Goal: Task Accomplishment & Management: Use online tool/utility

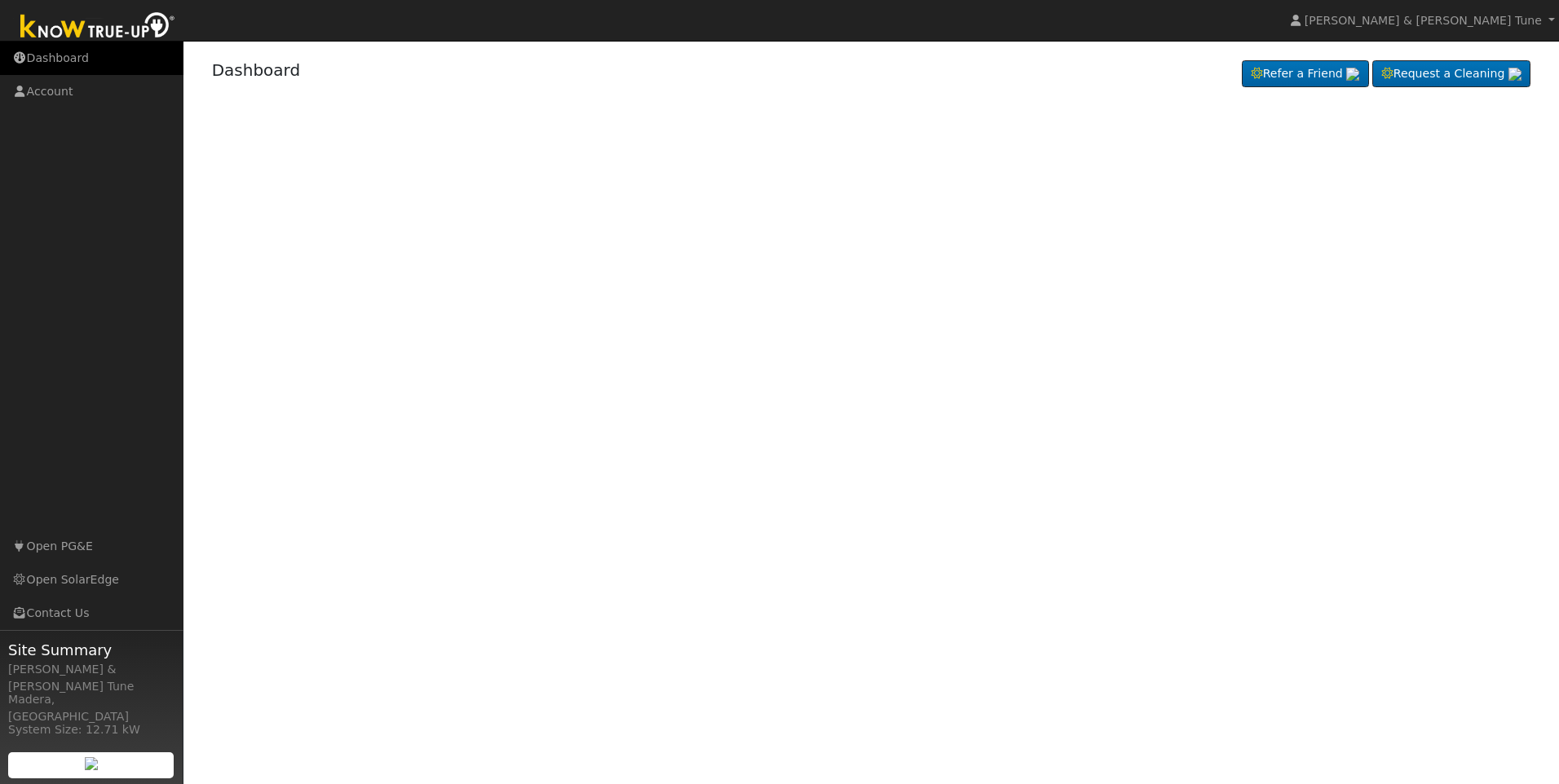
click at [58, 61] on link "Dashboard" at bounding box center [92, 58] width 183 height 33
click at [49, 92] on link "Account" at bounding box center [92, 91] width 183 height 33
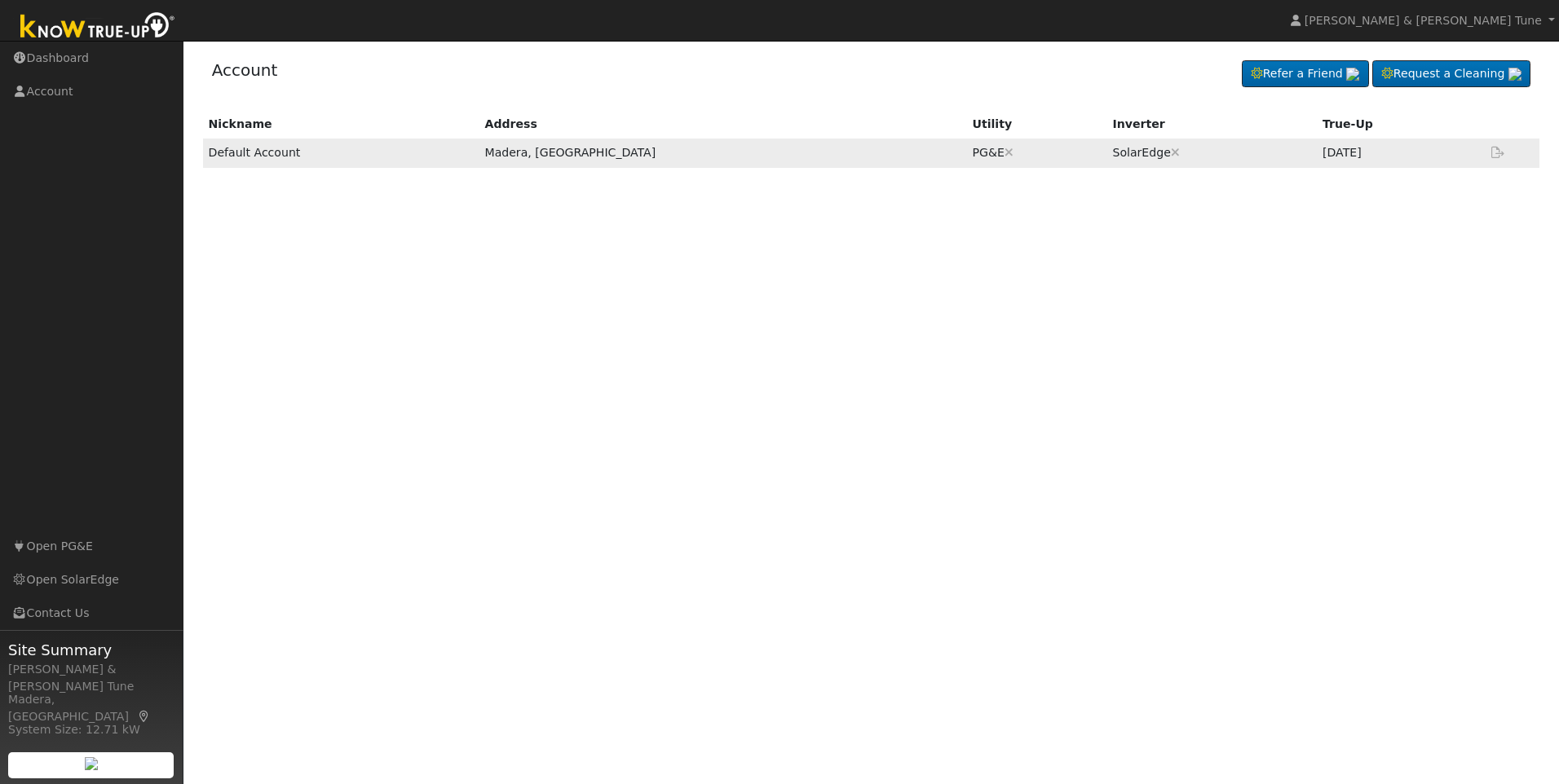
click at [647, 153] on td "Madera, [GEOGRAPHIC_DATA]" at bounding box center [722, 153] width 488 height 28
click at [80, 61] on link "Dashboard" at bounding box center [92, 58] width 183 height 33
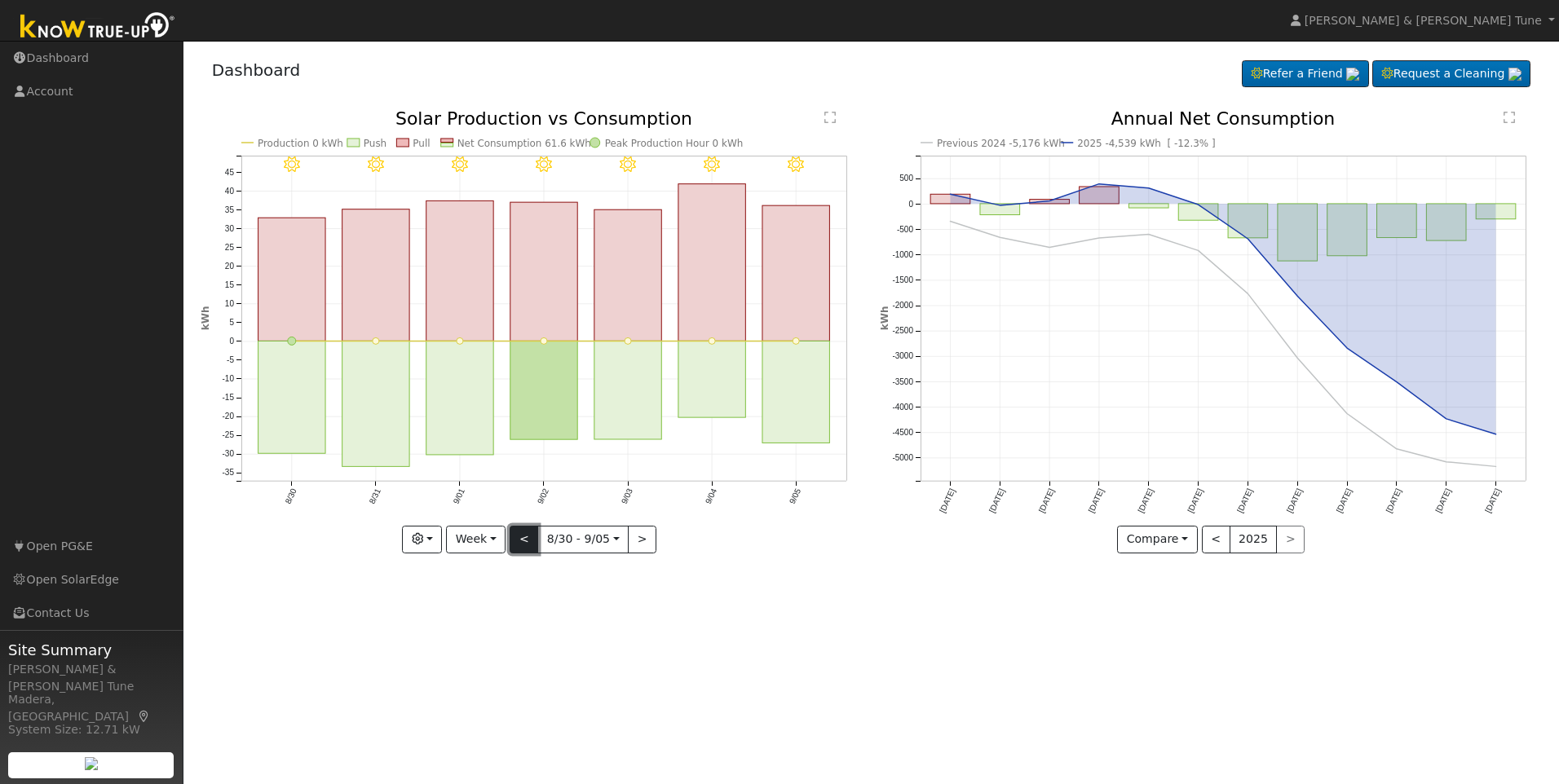
click at [527, 545] on button "<" at bounding box center [523, 539] width 28 height 27
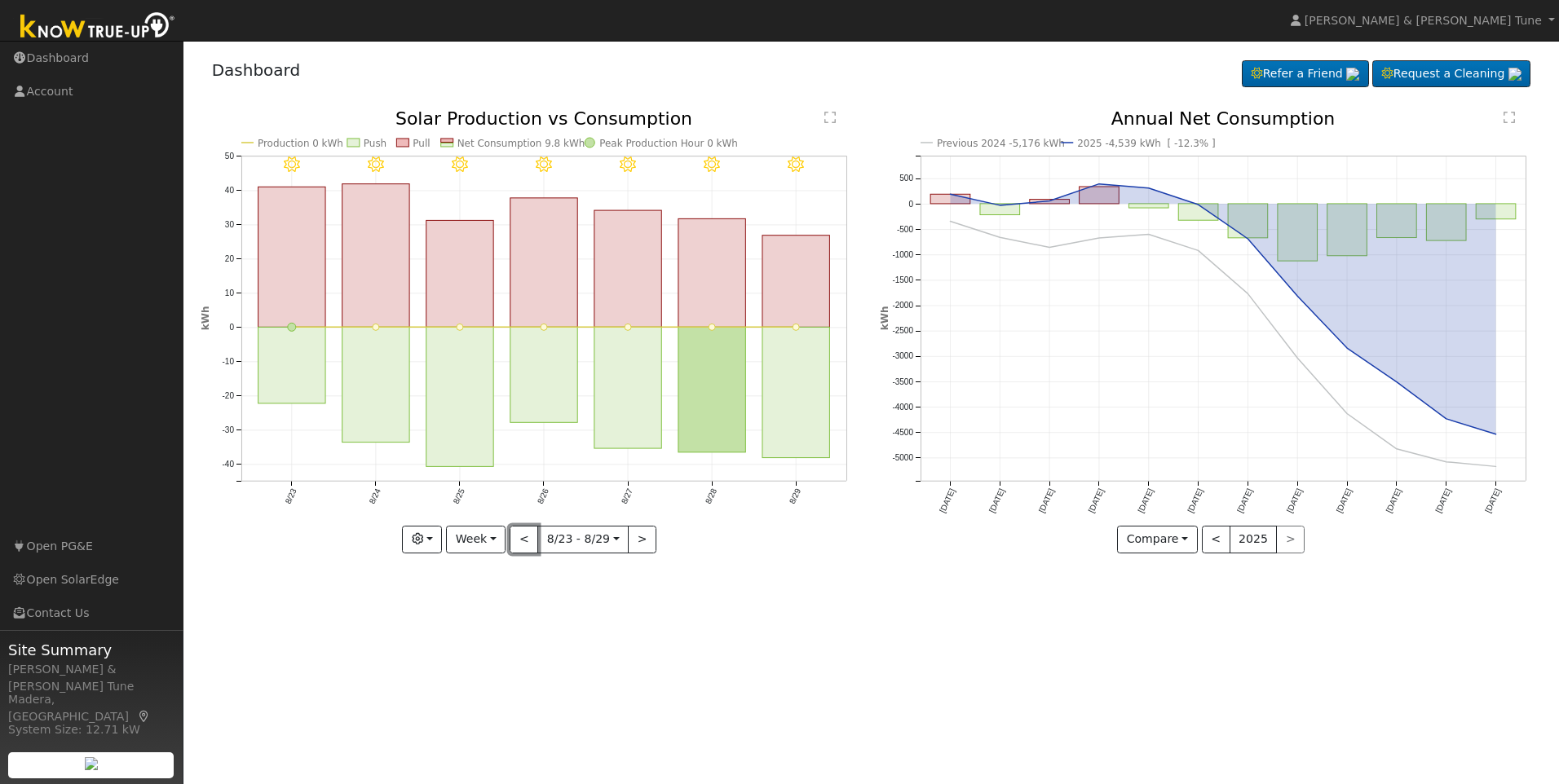
click at [522, 539] on button "<" at bounding box center [523, 539] width 28 height 27
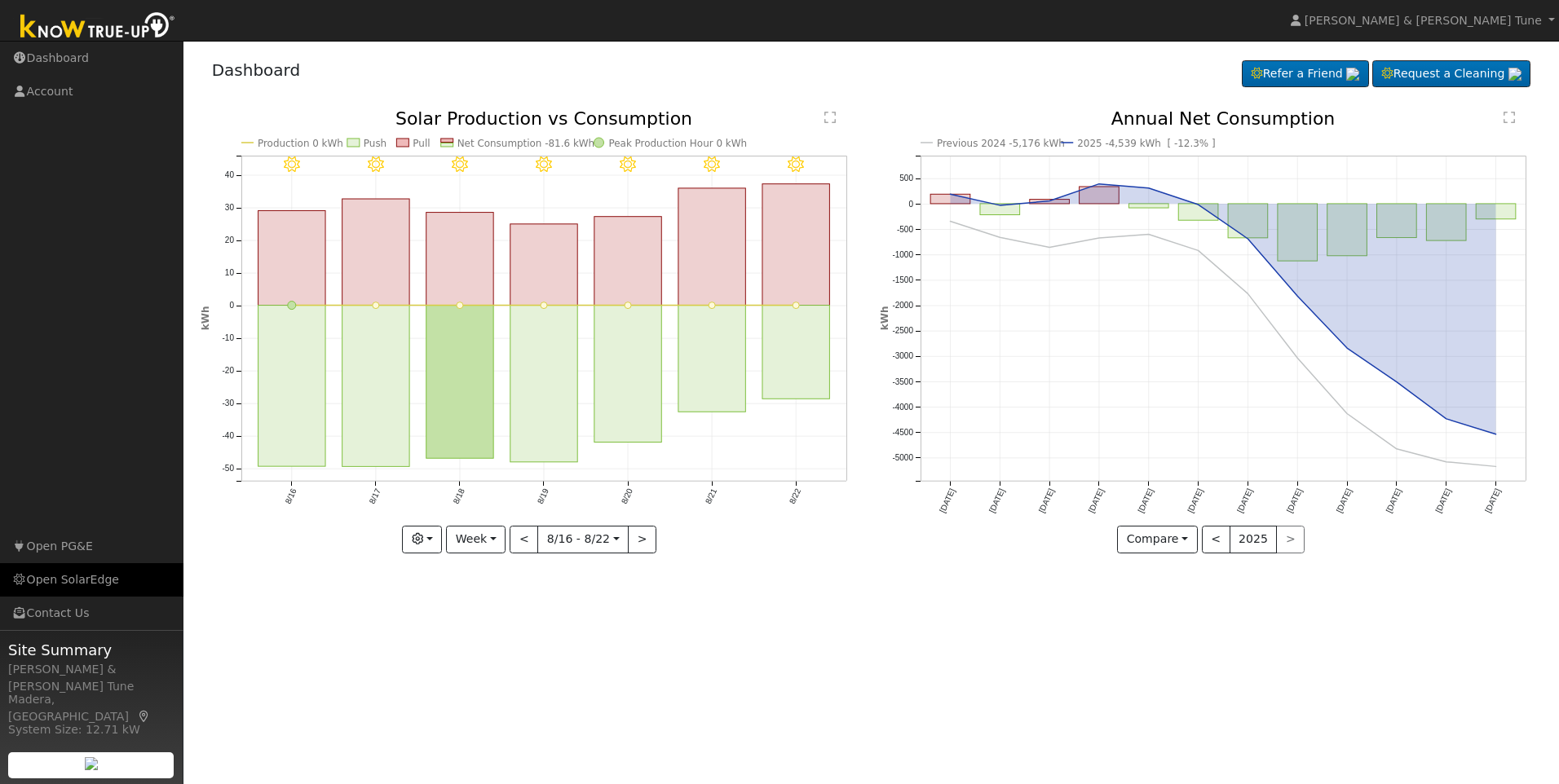
click at [86, 584] on link "Open SolarEdge" at bounding box center [92, 579] width 183 height 33
click at [640, 535] on button ">" at bounding box center [642, 539] width 28 height 27
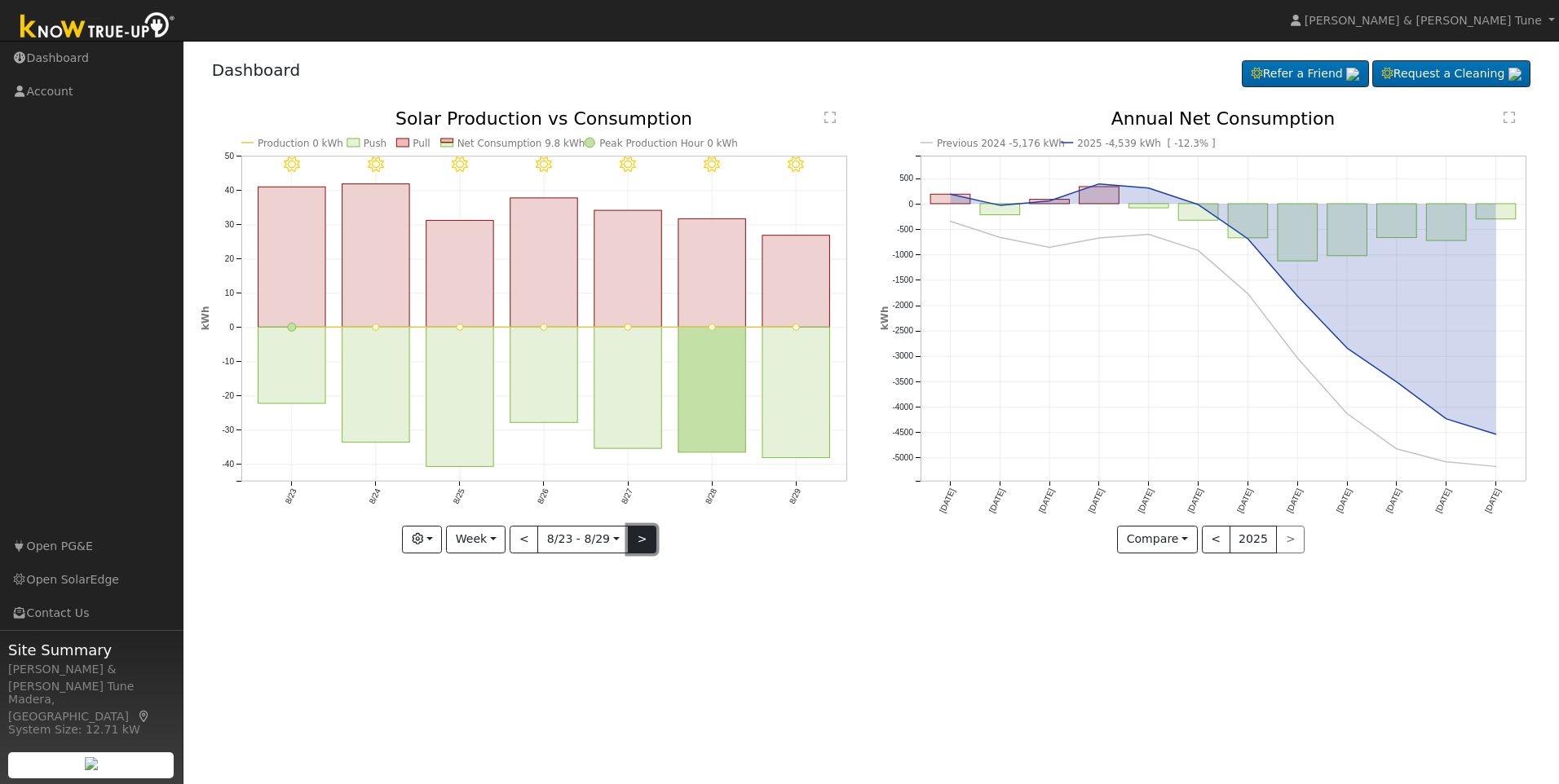
click at [640, 535] on button ">" at bounding box center [642, 539] width 28 height 27
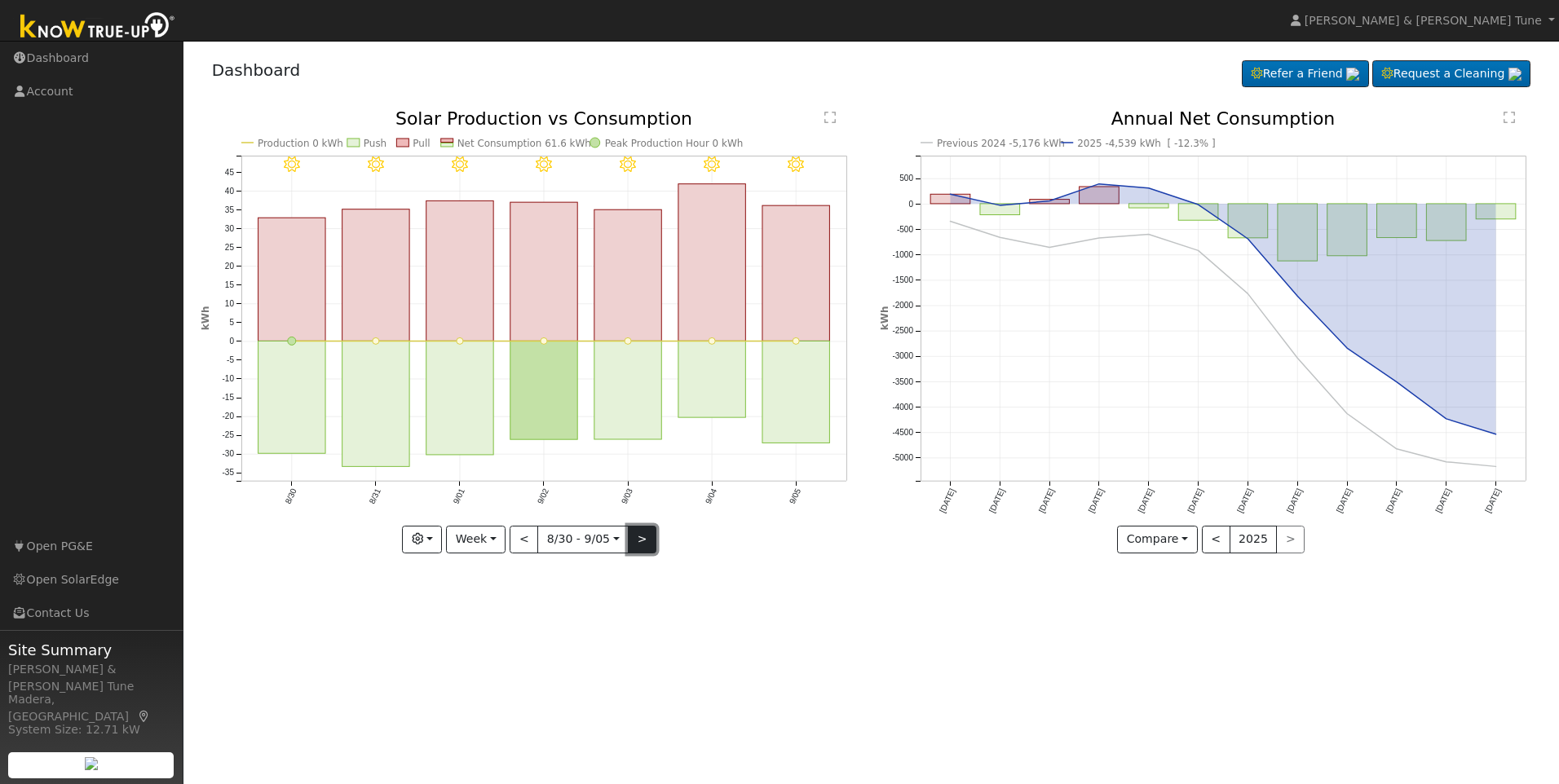
click at [640, 535] on button ">" at bounding box center [642, 539] width 28 height 27
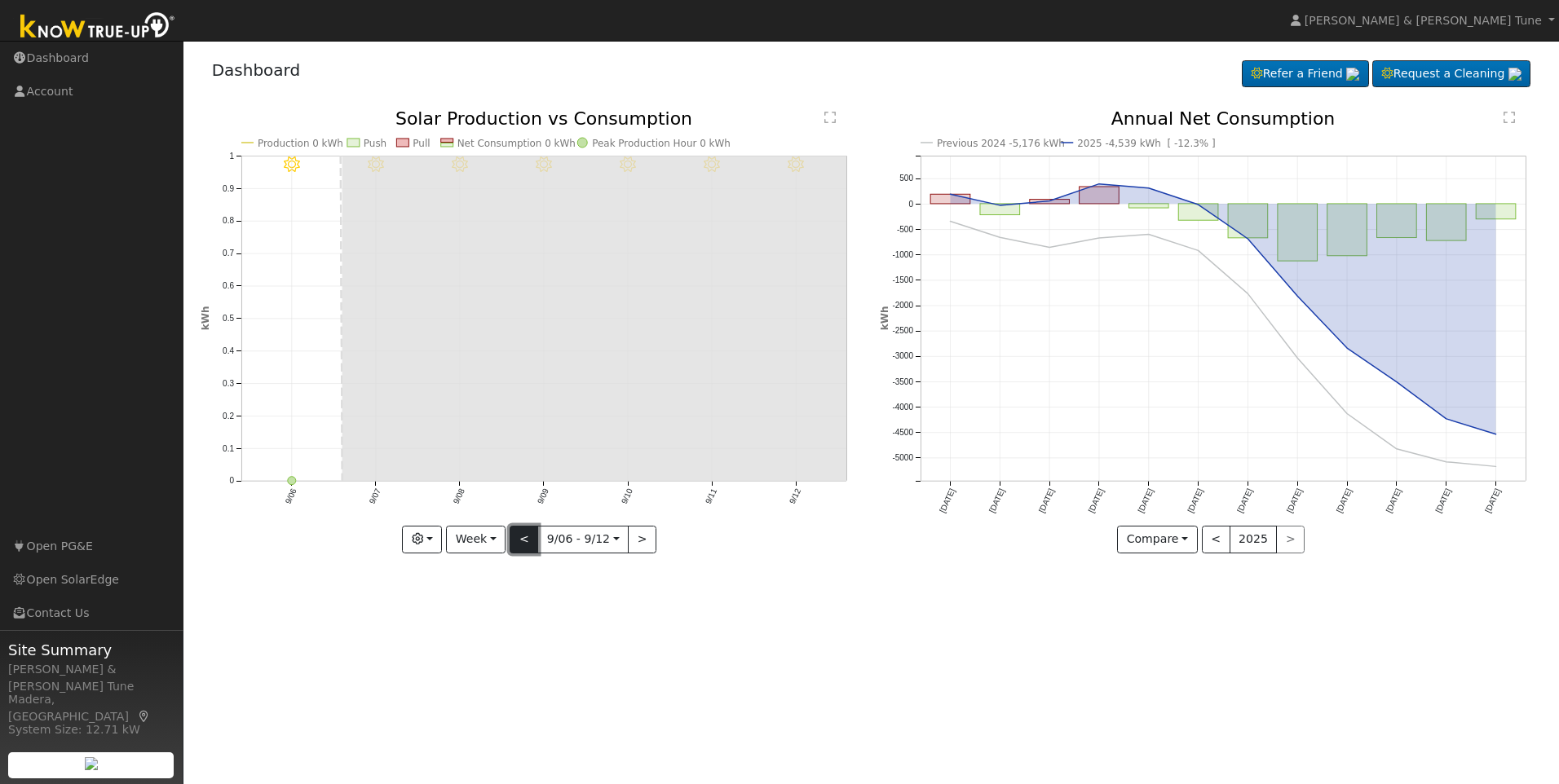
click at [532, 543] on button "<" at bounding box center [523, 539] width 28 height 27
type input "[DATE]"
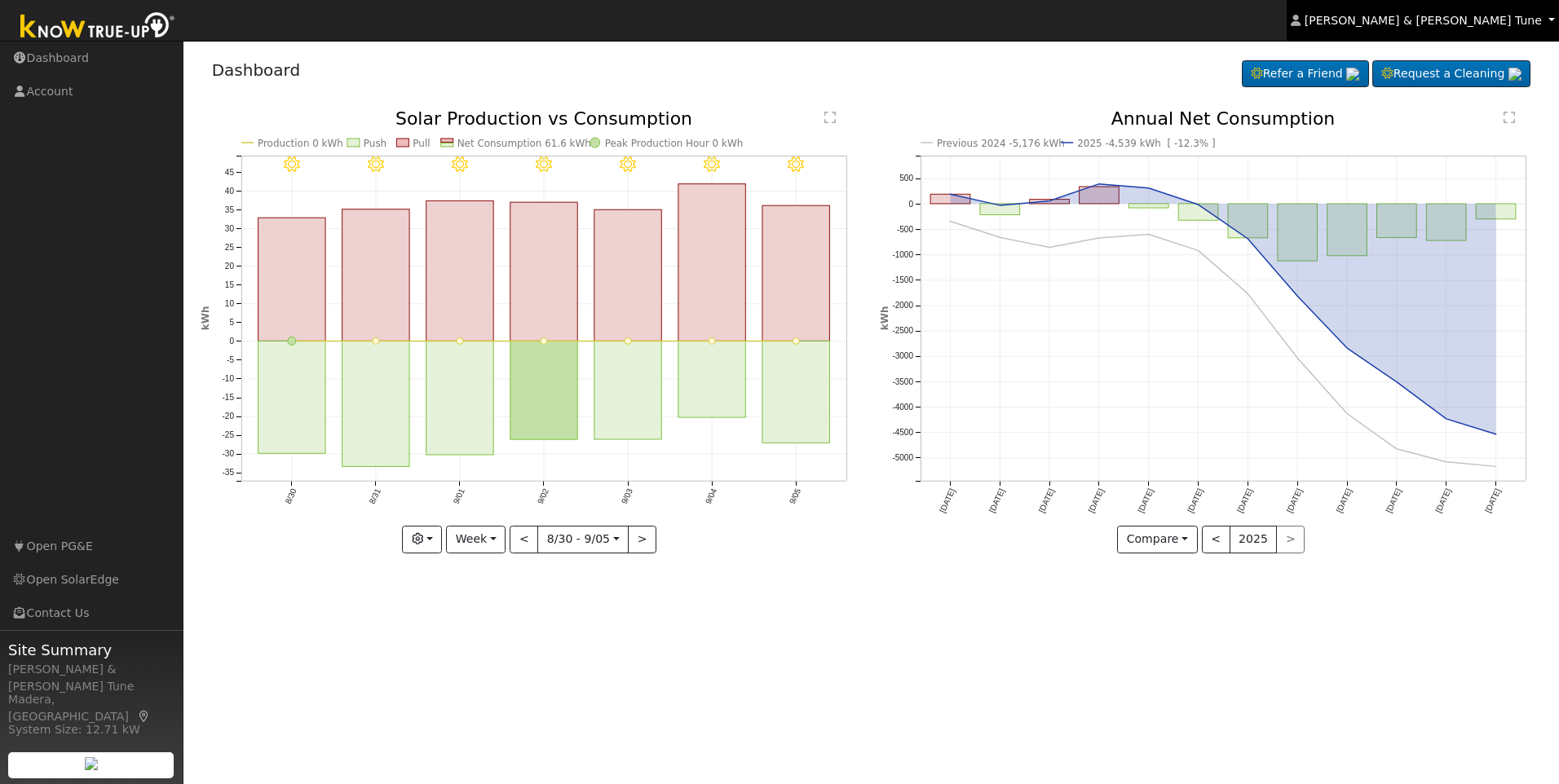
click at [1468, 19] on span "[PERSON_NAME] & [PERSON_NAME] Tune" at bounding box center [1422, 21] width 237 height 13
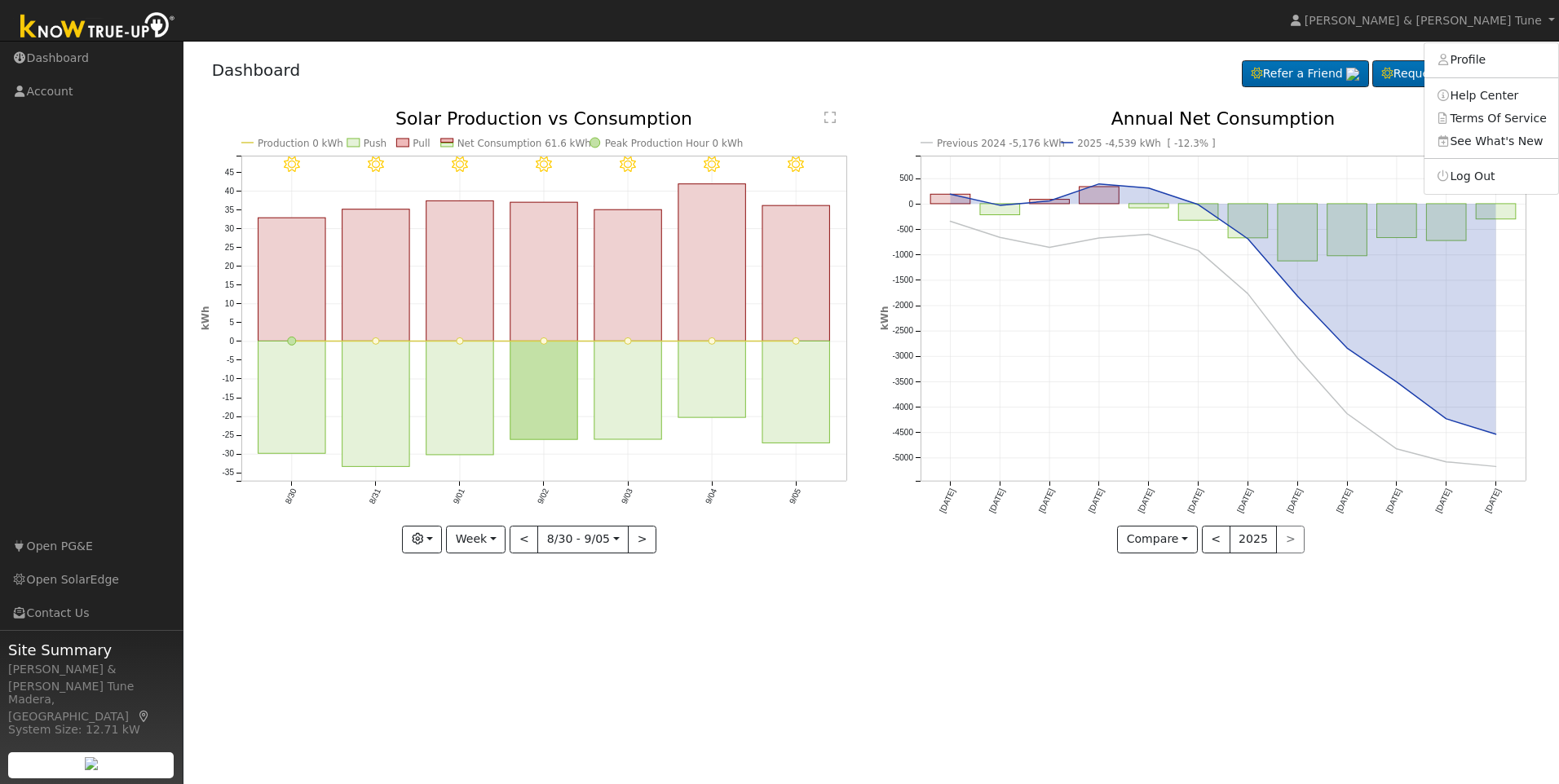
click at [557, 32] on nav "[PERSON_NAME] & [PERSON_NAME] Tune [PERSON_NAME] & [PERSON_NAME] Tune Profile H…" at bounding box center [780, 21] width 1559 height 42
click at [1509, 116] on text "" at bounding box center [1509, 117] width 11 height 13
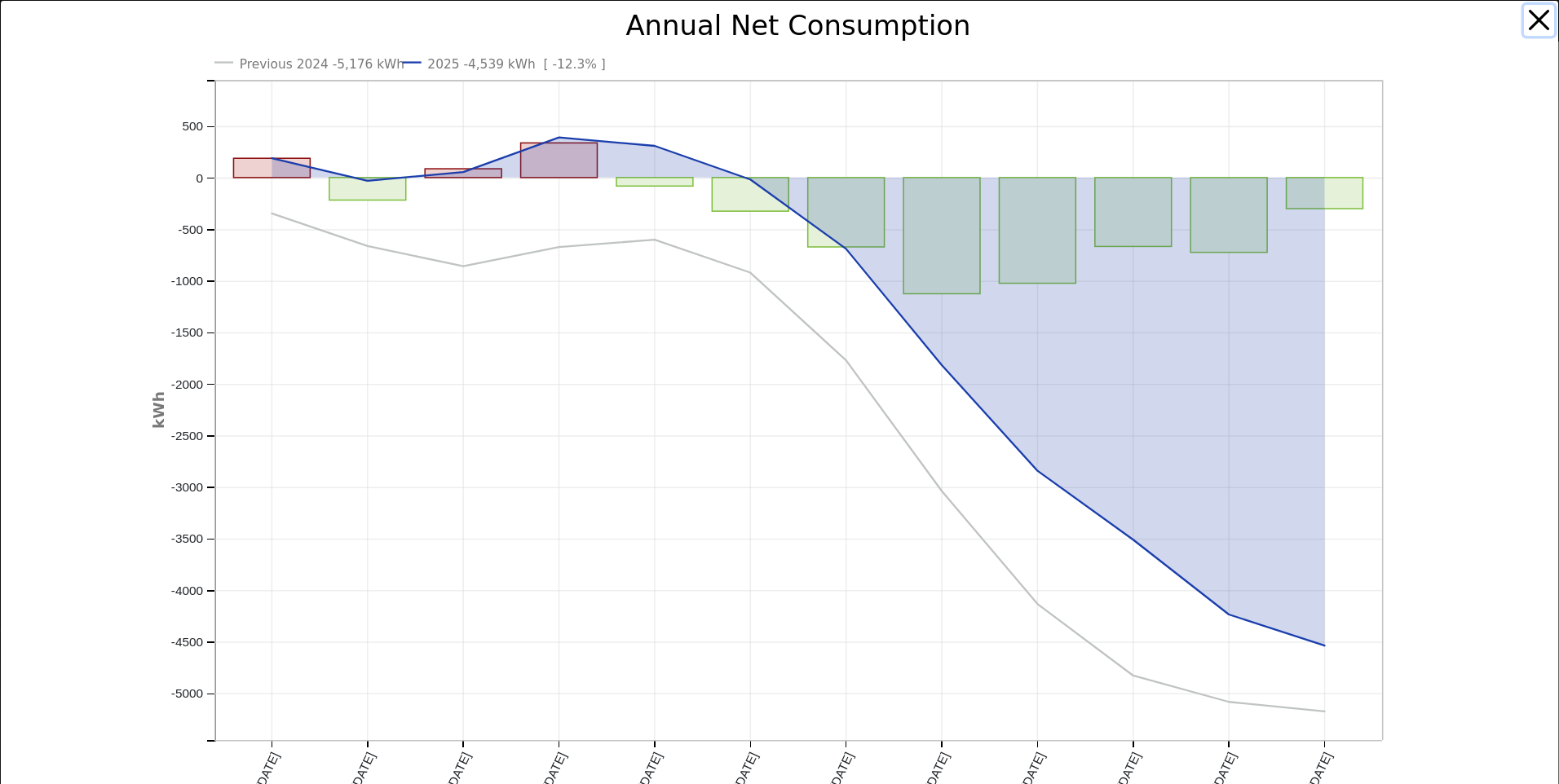
click at [1526, 13] on button "button" at bounding box center [1539, 20] width 31 height 31
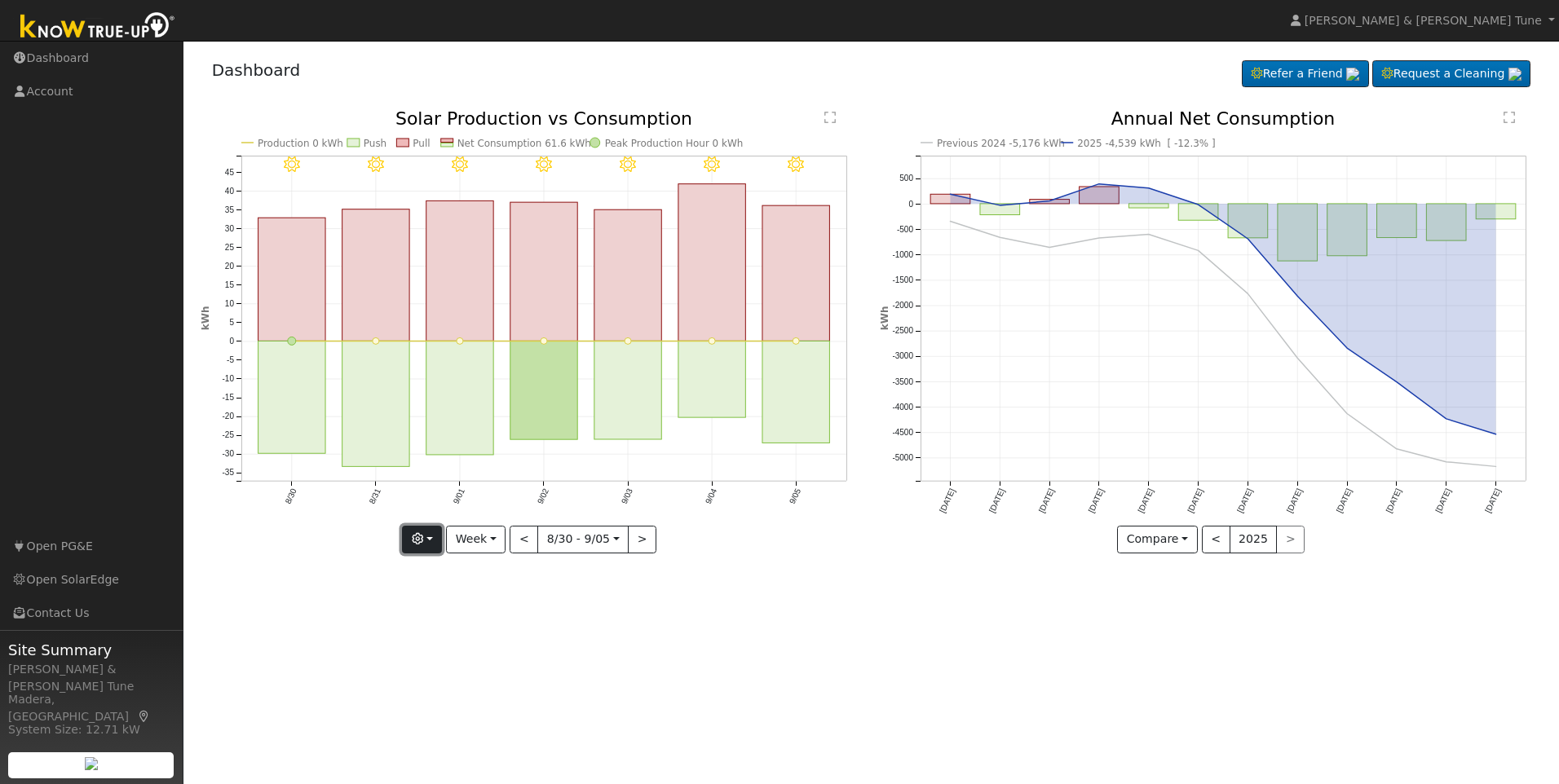
click at [438, 534] on button "button" at bounding box center [421, 539] width 40 height 27
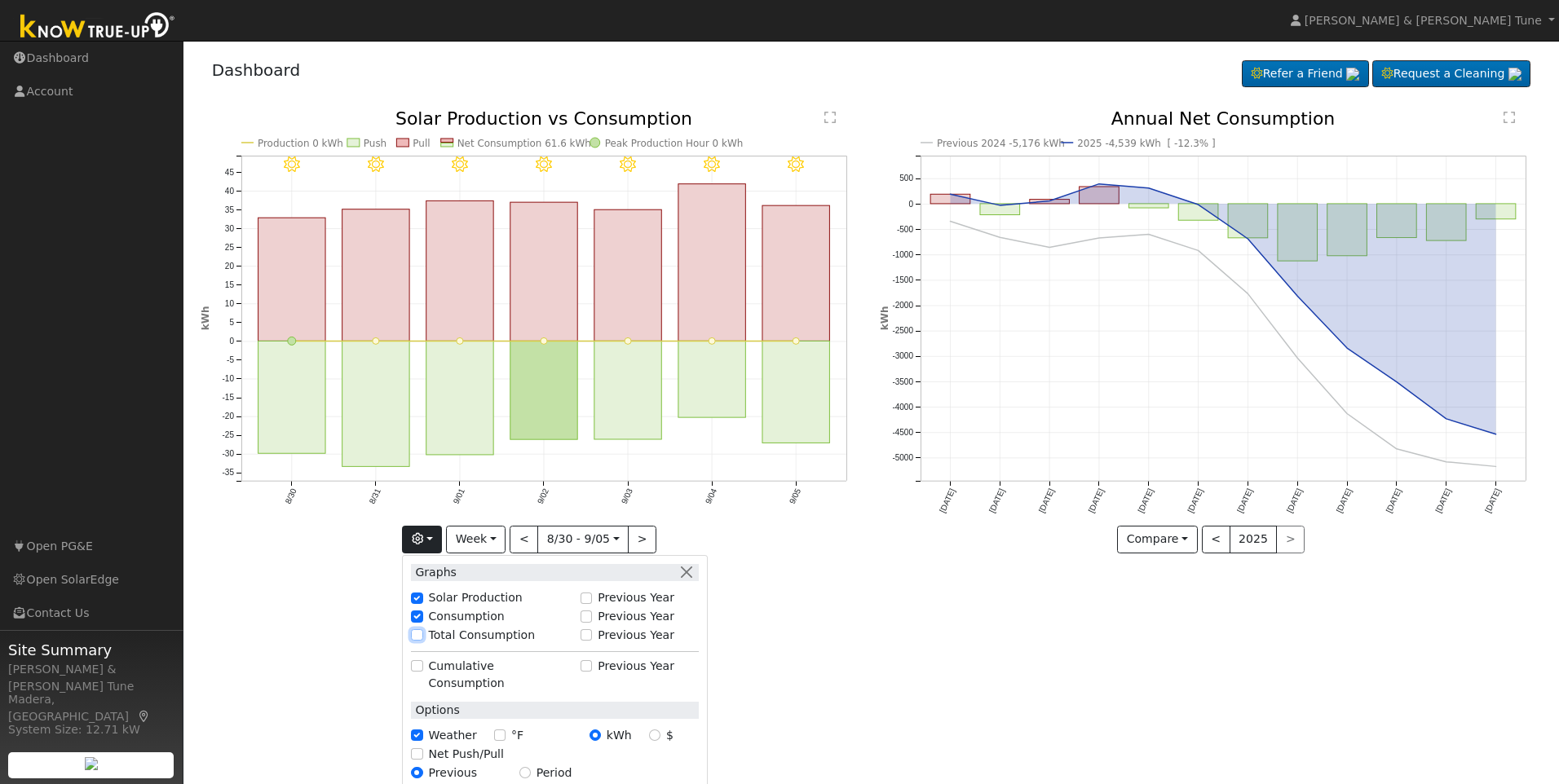
click at [422, 639] on input "Total Consumption" at bounding box center [417, 635] width 11 height 11
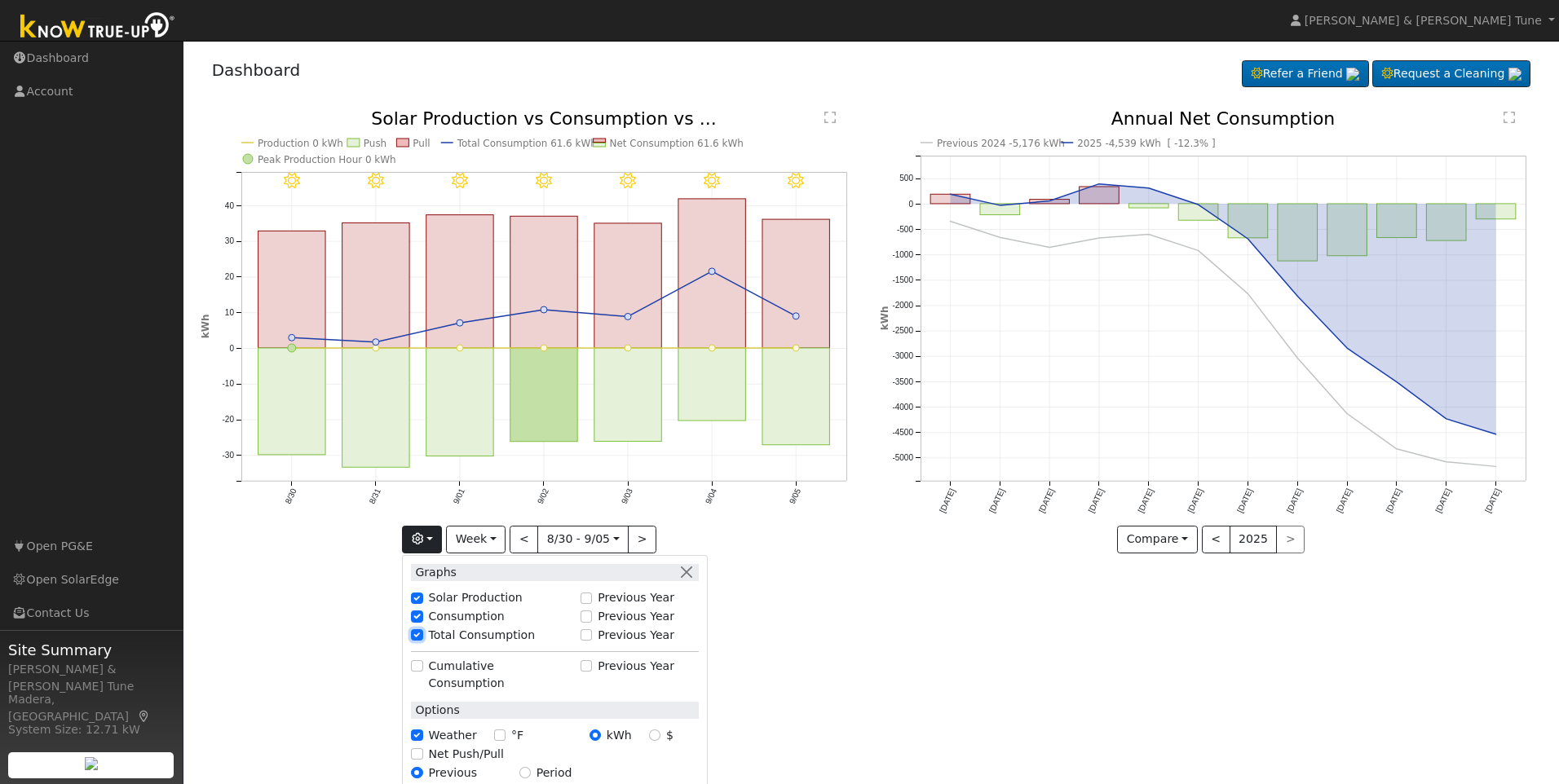
click at [421, 631] on input "Total Consumption" at bounding box center [417, 635] width 11 height 11
checkbox input "false"
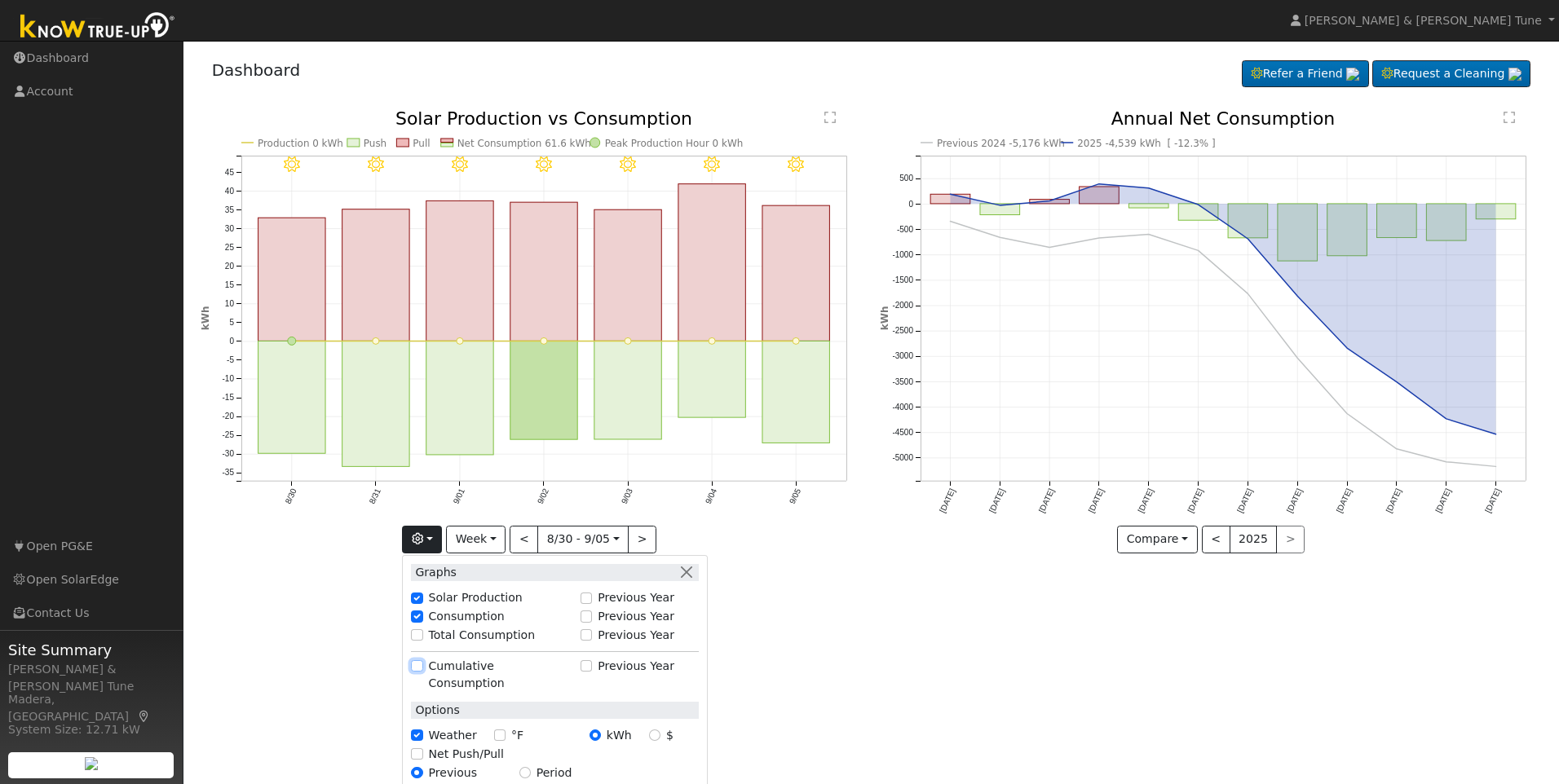
click at [419, 667] on input "Cumulative Consumption" at bounding box center [417, 666] width 11 height 11
checkbox input "true"
checkbox input "false"
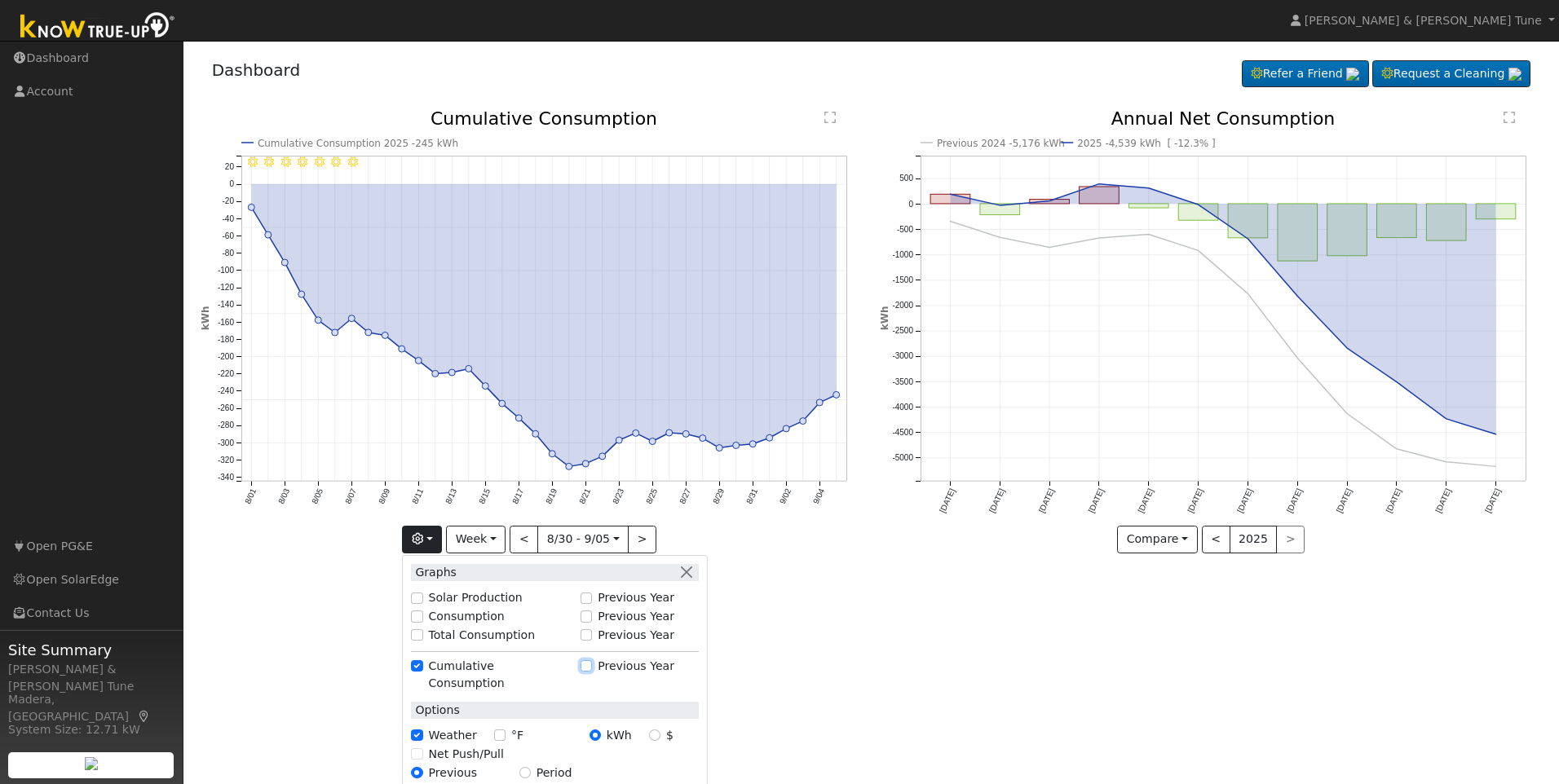
click at [591, 664] on input "Previous Year" at bounding box center [586, 666] width 11 height 11
checkbox input "true"
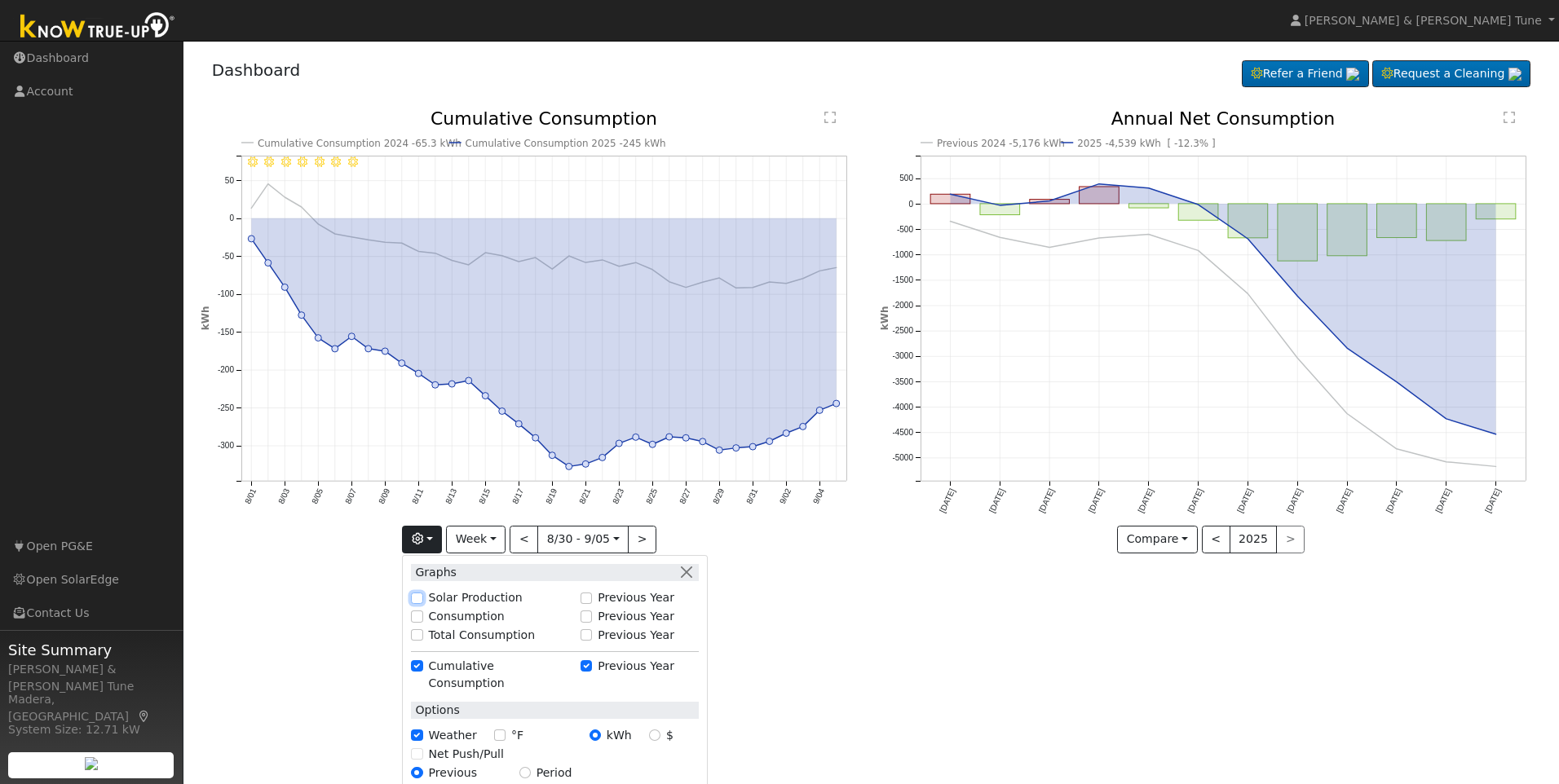
click at [417, 594] on input "Solar Production" at bounding box center [417, 598] width 11 height 11
checkbox input "true"
checkbox input "false"
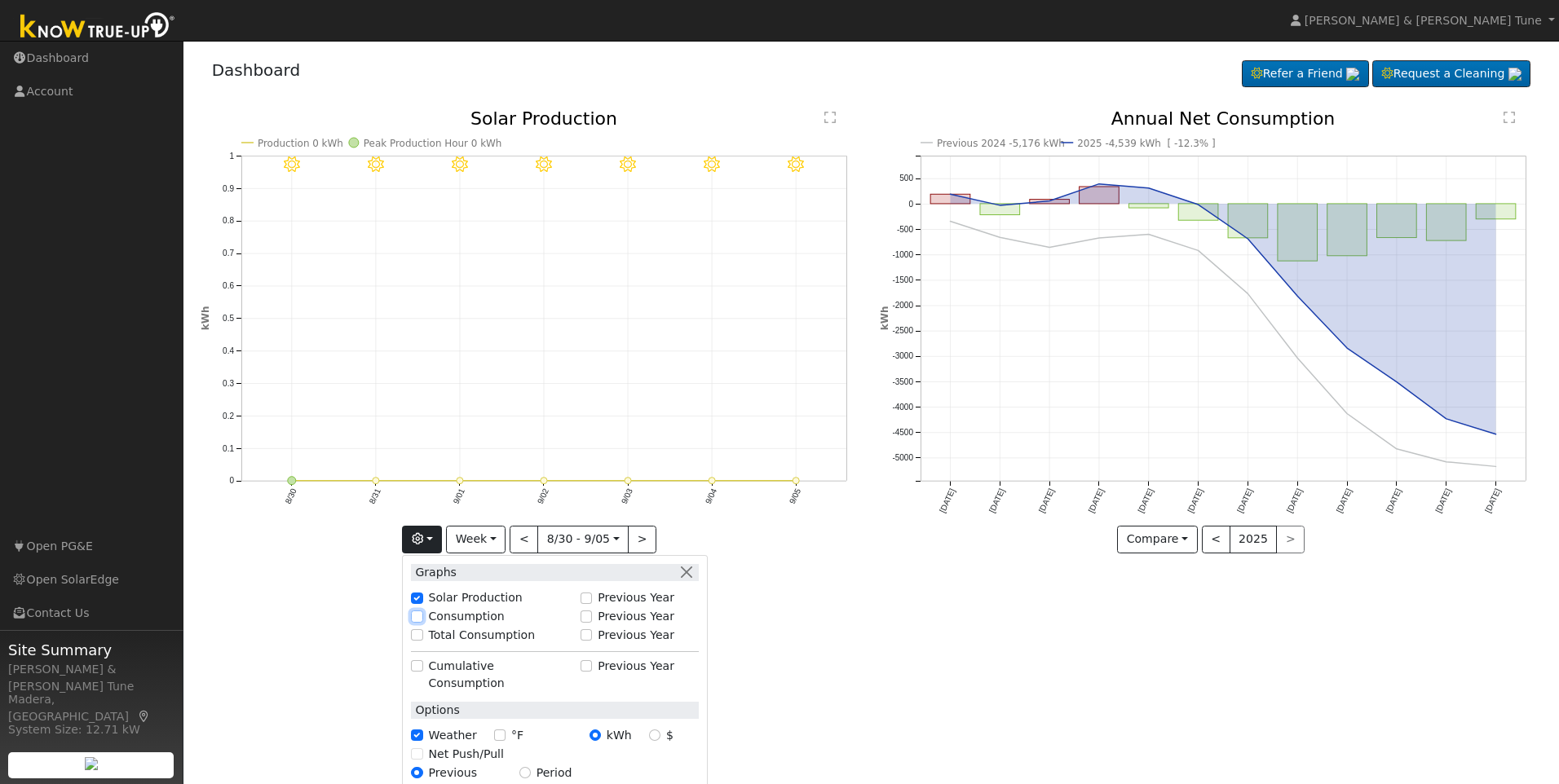
click at [422, 619] on input "Consumption" at bounding box center [417, 616] width 11 height 11
checkbox input "true"
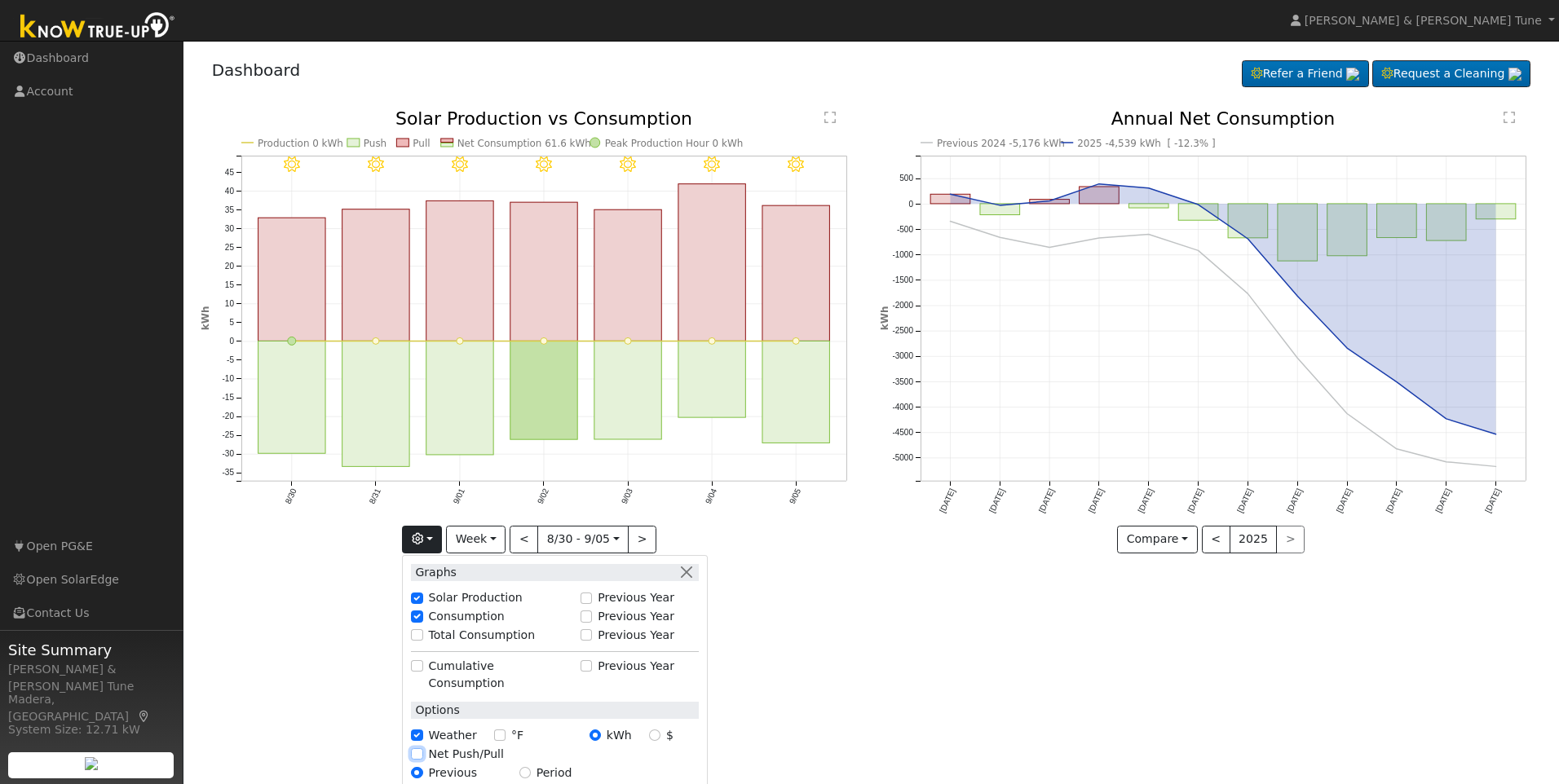
click at [422, 748] on input "Net Push/Pull" at bounding box center [417, 754] width 11 height 11
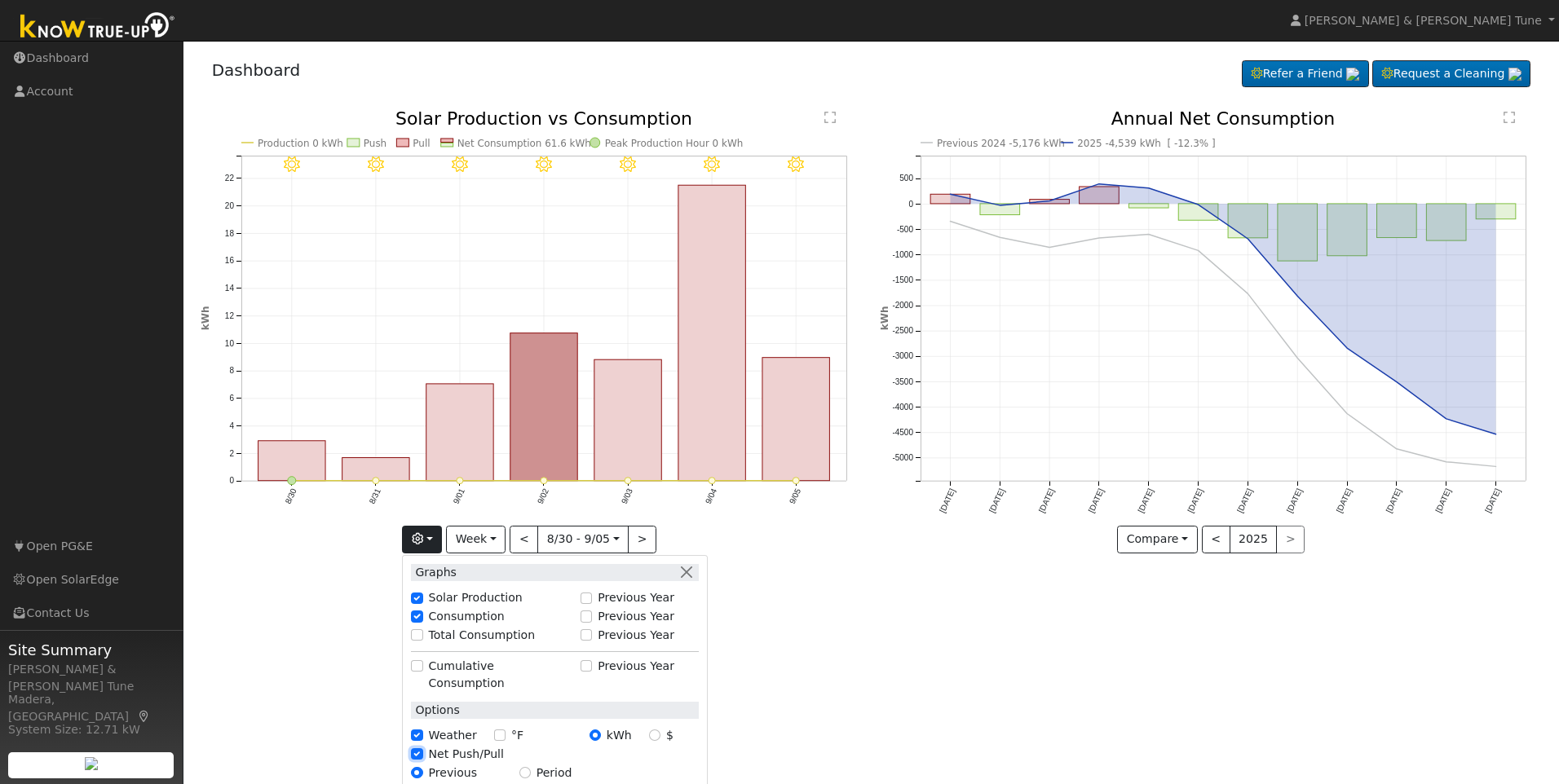
click at [422, 748] on input "Net Push/Pull" at bounding box center [417, 754] width 11 height 11
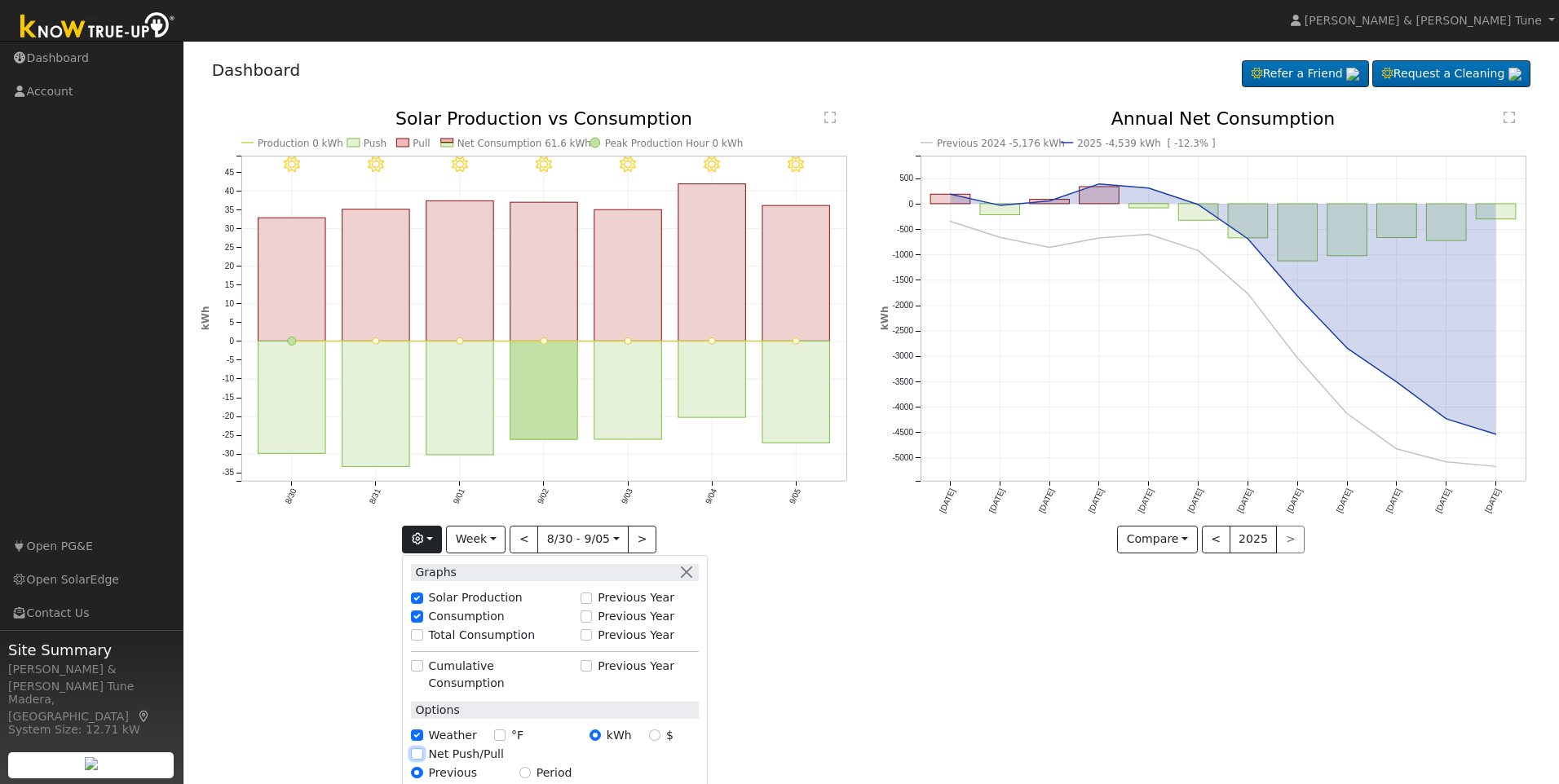
click at [422, 748] on input "Net Push/Pull" at bounding box center [417, 754] width 11 height 11
checkbox input "true"
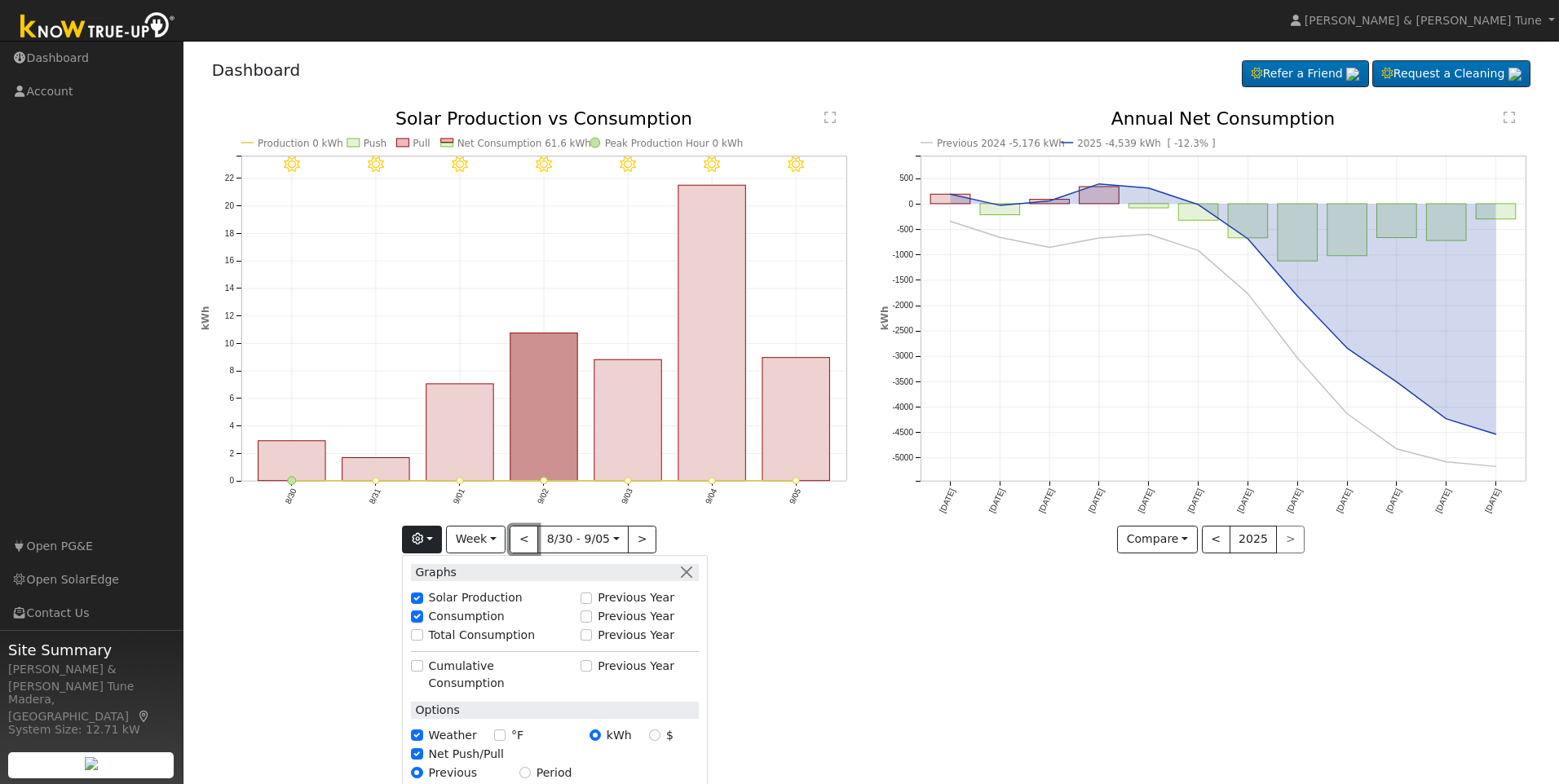
click at [530, 541] on button "<" at bounding box center [523, 539] width 28 height 27
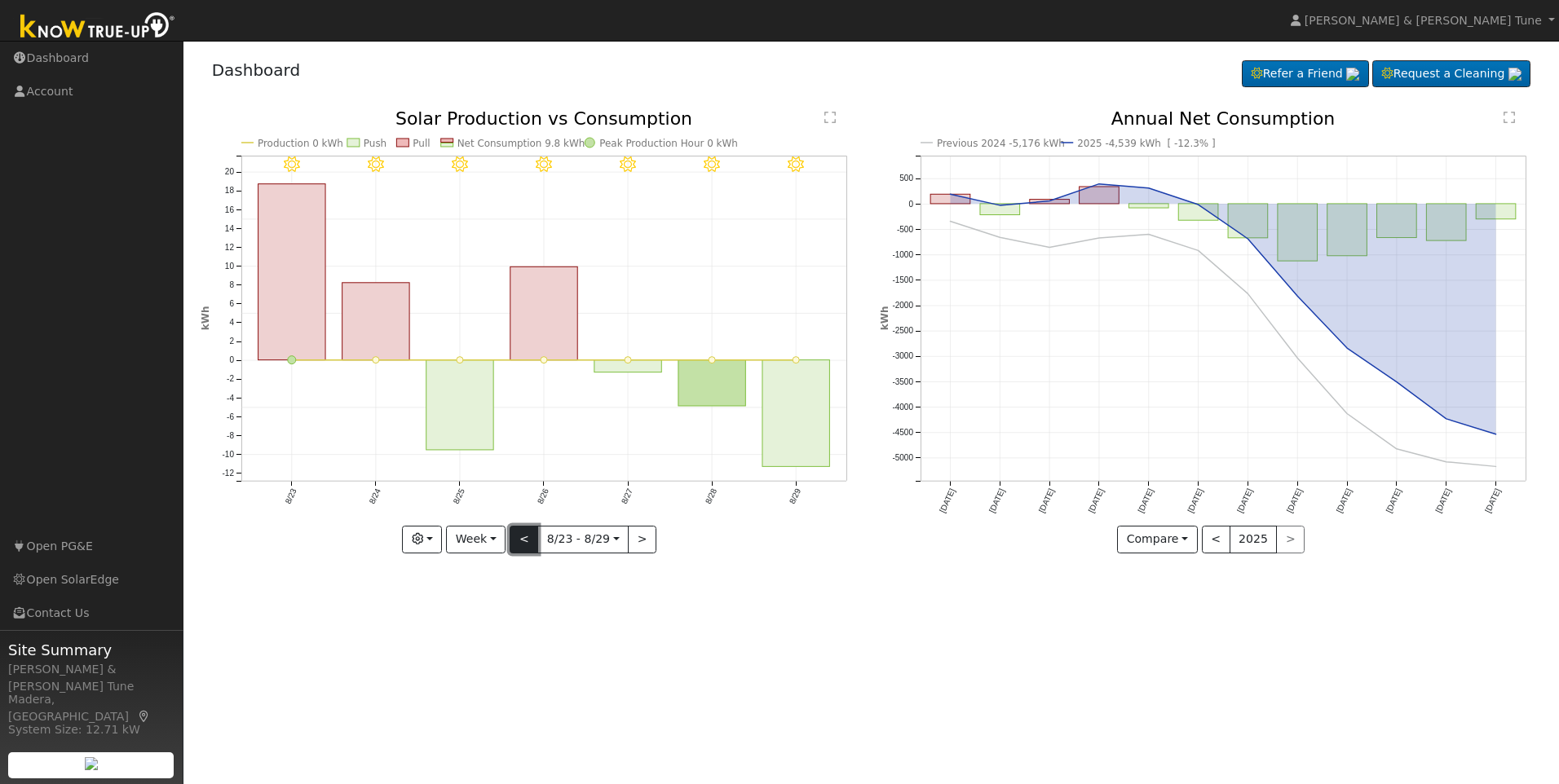
click at [525, 539] on button "<" at bounding box center [523, 539] width 28 height 27
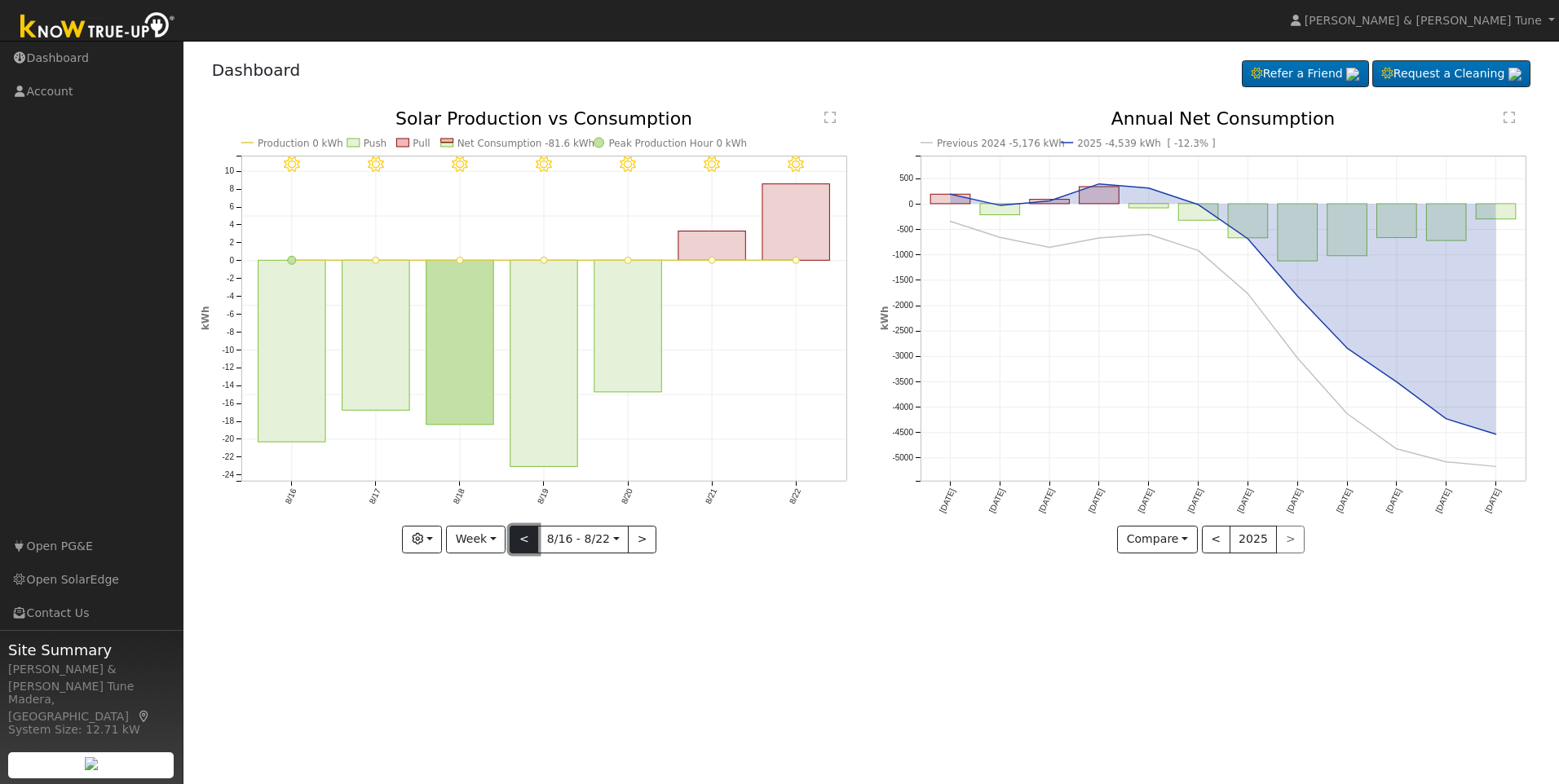
click at [525, 539] on button "<" at bounding box center [523, 539] width 28 height 27
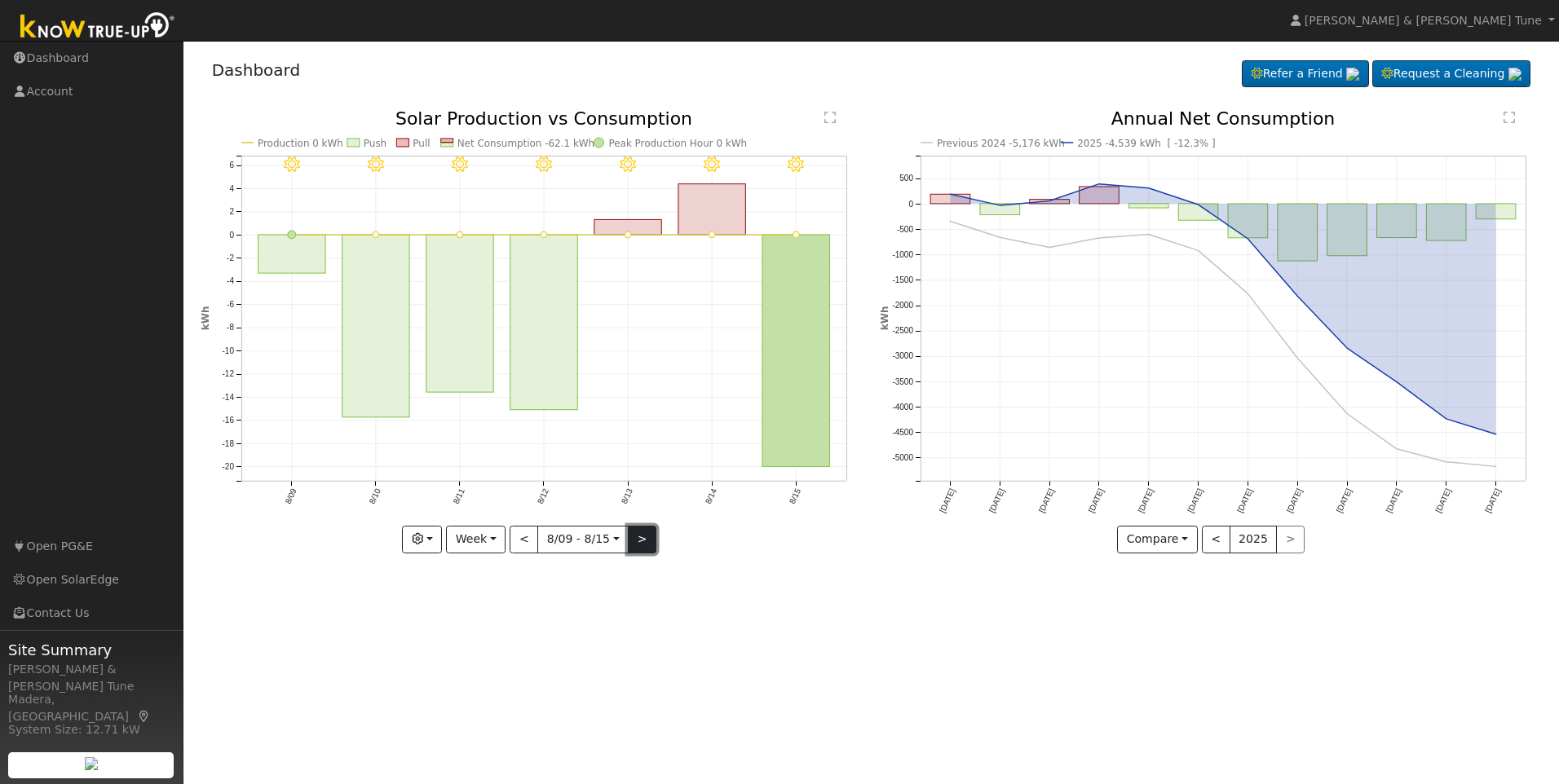
click at [636, 535] on button ">" at bounding box center [642, 539] width 28 height 27
type input "[DATE]"
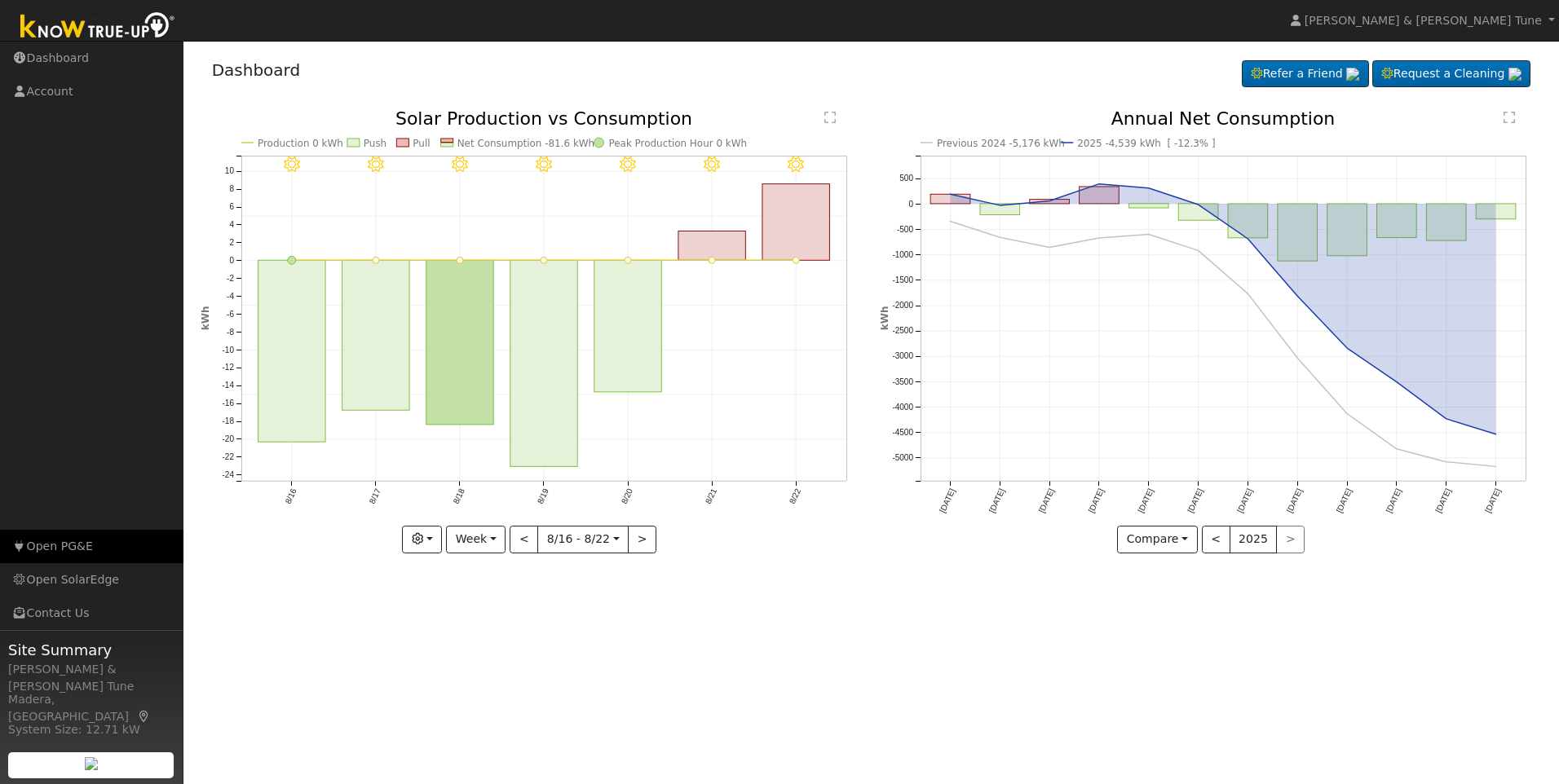
click at [71, 545] on link "Open PG&E" at bounding box center [92, 546] width 183 height 33
